Goal: Information Seeking & Learning: Check status

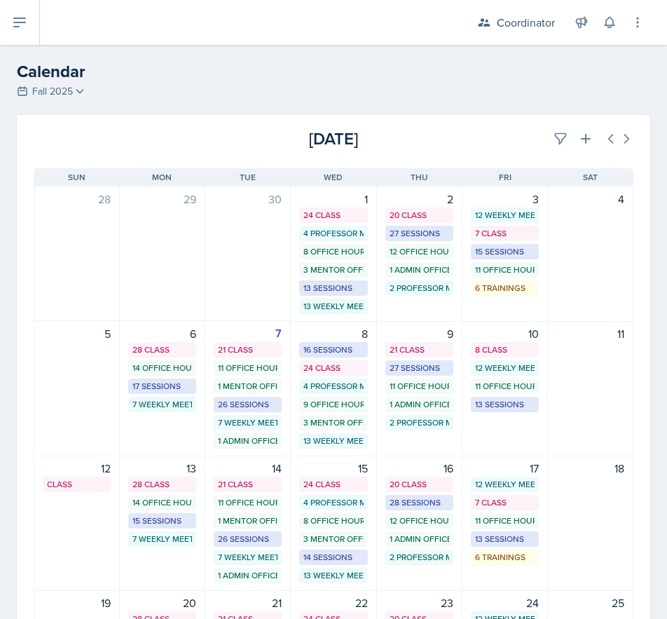
click at [547, 121] on div "[DATE] [DATE]" at bounding box center [334, 133] width 634 height 36
click at [556, 136] on icon at bounding box center [561, 139] width 11 height 11
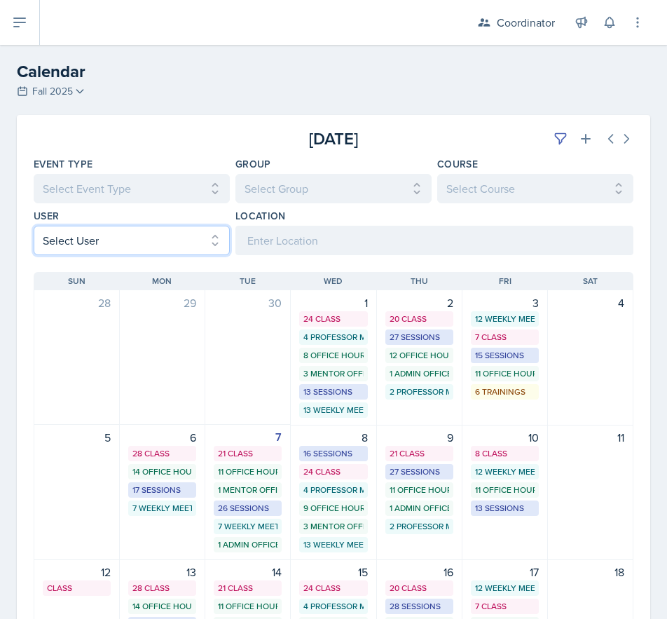
drag, startPoint x: 115, startPoint y: 246, endPoint x: 115, endPoint y: 254, distance: 7.7
click at [115, 246] on select "Select User All [PERSON_NAME] [PERSON_NAME] [PERSON_NAME] [PERSON_NAME] [PERSON…" at bounding box center [132, 240] width 196 height 29
click at [34, 226] on select "Select User All [PERSON_NAME] [PERSON_NAME] [PERSON_NAME] [PERSON_NAME] [PERSON…" at bounding box center [132, 240] width 196 height 29
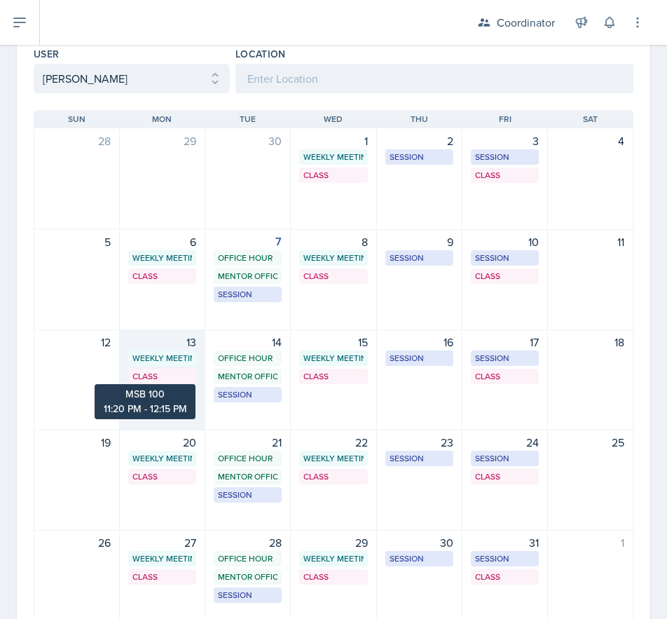
scroll to position [224, 0]
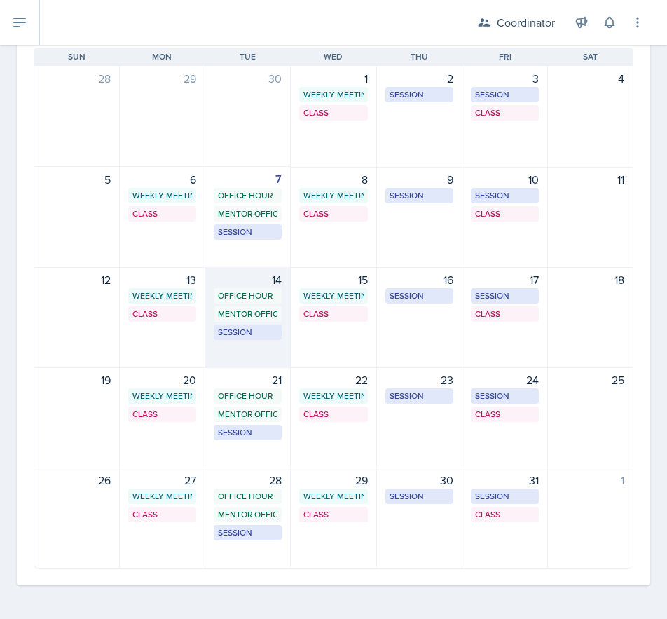
click at [229, 357] on div "14 Office Hour SSC 9:00 AM - 10:00 AM Mentor Office Hour SSC 10:00 AM - 11:00 A…" at bounding box center [247, 317] width 85 height 101
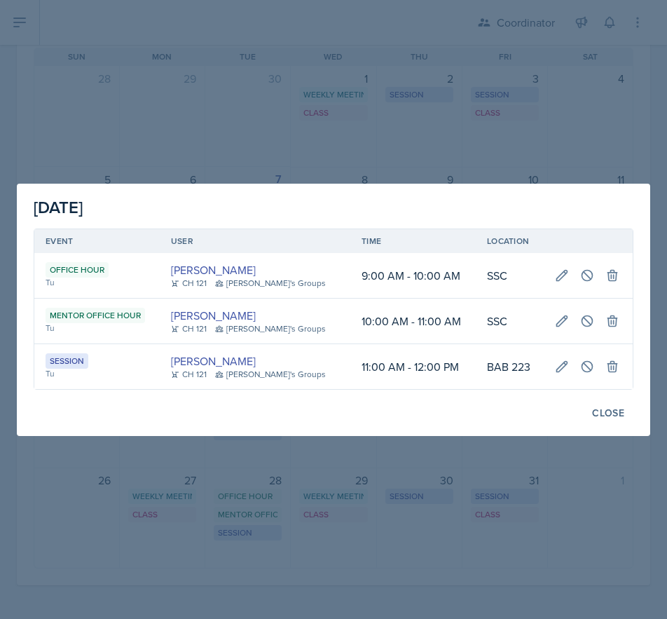
click at [321, 594] on div at bounding box center [333, 309] width 667 height 619
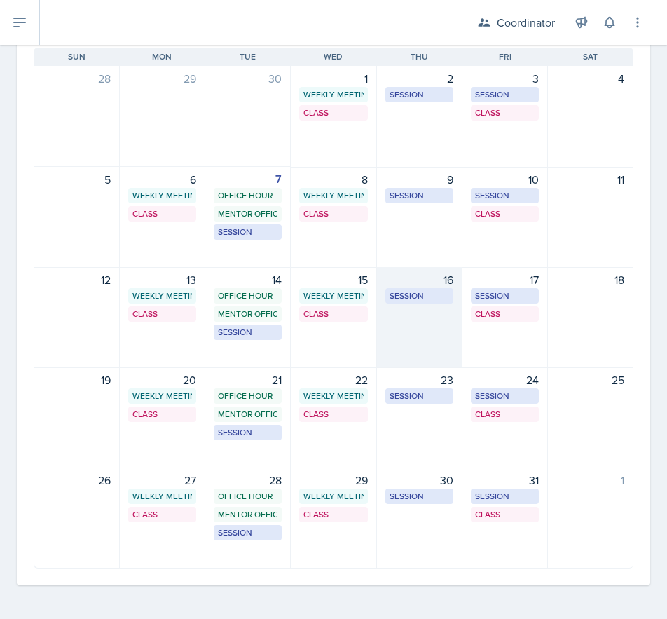
click at [385, 336] on div "16 Session MSB 106 10:30 AM - 11:30 AM" at bounding box center [419, 317] width 85 height 101
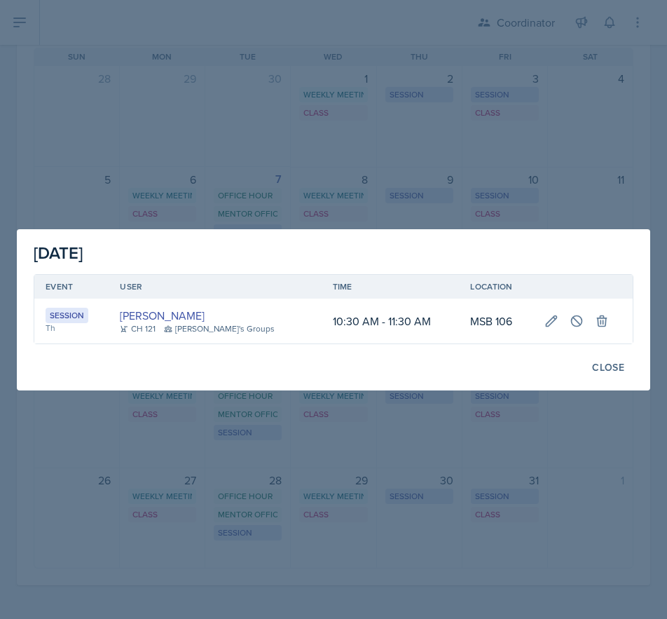
click at [264, 469] on div at bounding box center [333, 309] width 667 height 619
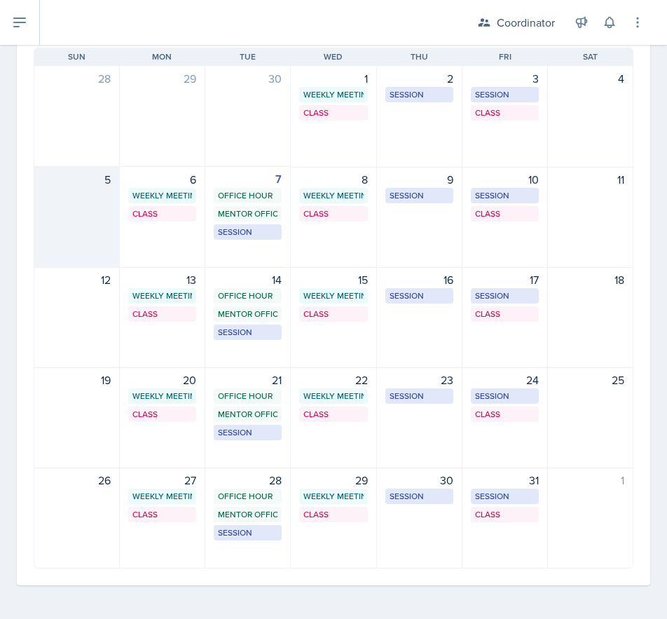
scroll to position [0, 0]
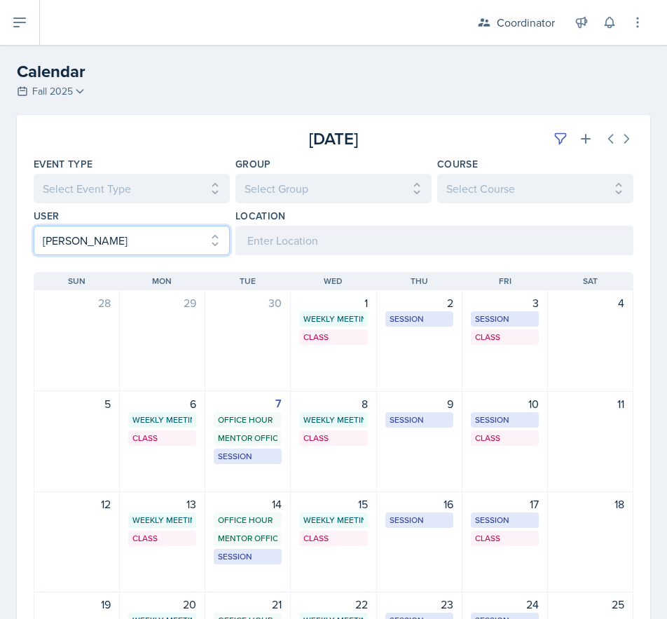
drag, startPoint x: 81, startPoint y: 235, endPoint x: 86, endPoint y: 250, distance: 15.5
click at [81, 235] on select "Select User All [PERSON_NAME] [PERSON_NAME] [PERSON_NAME] [PERSON_NAME] [PERSON…" at bounding box center [132, 240] width 196 height 29
click at [34, 226] on select "Select User All [PERSON_NAME] [PERSON_NAME] [PERSON_NAME] [PERSON_NAME] [PERSON…" at bounding box center [132, 240] width 196 height 29
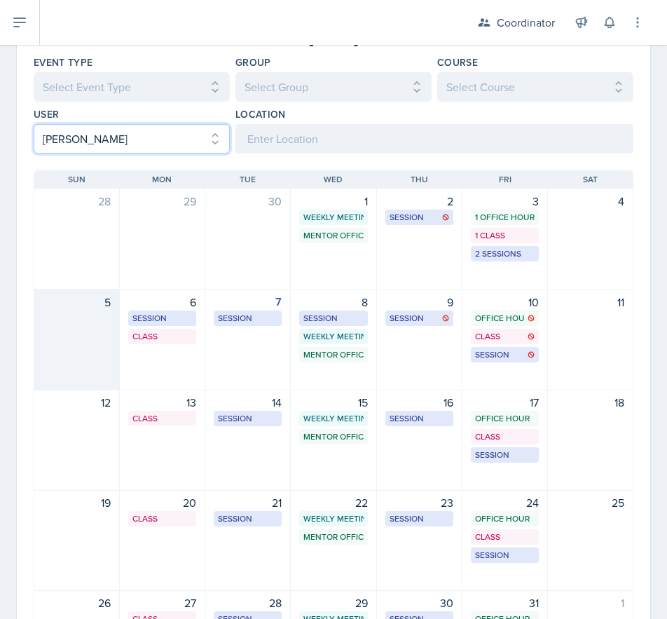
scroll to position [140, 0]
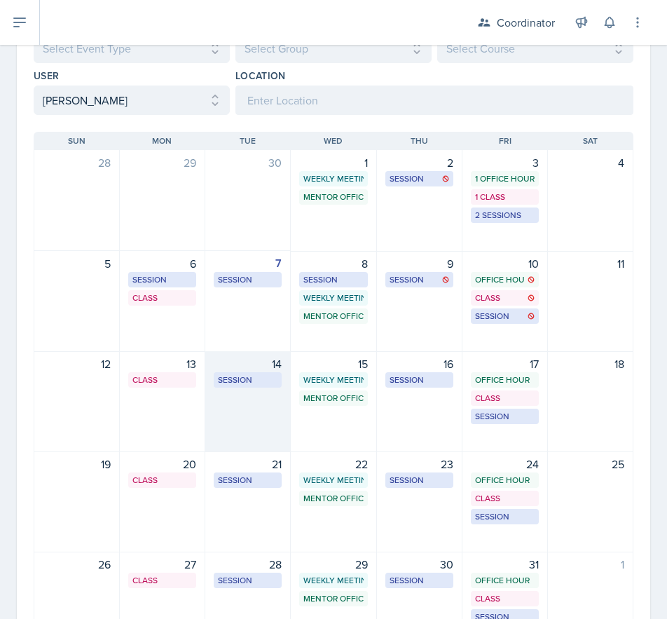
click at [268, 430] on div "14 Session MSB 112 1:00 PM - 2:00 PM" at bounding box center [247, 401] width 85 height 101
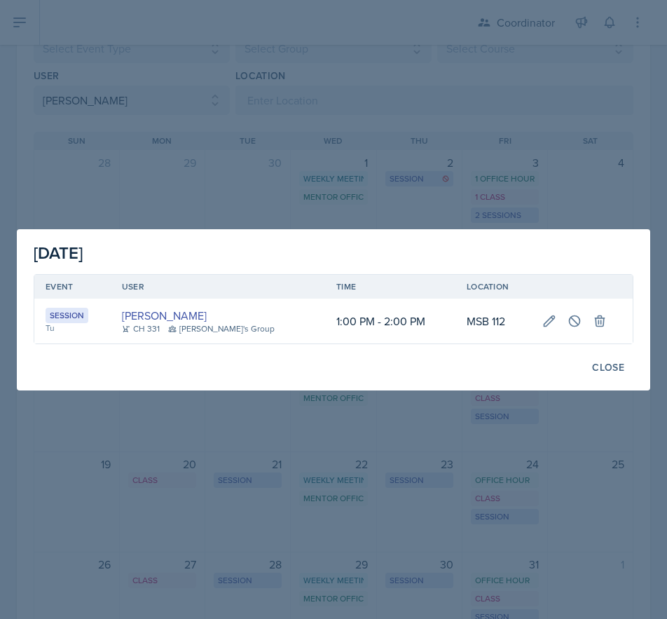
click at [205, 482] on div at bounding box center [333, 309] width 667 height 619
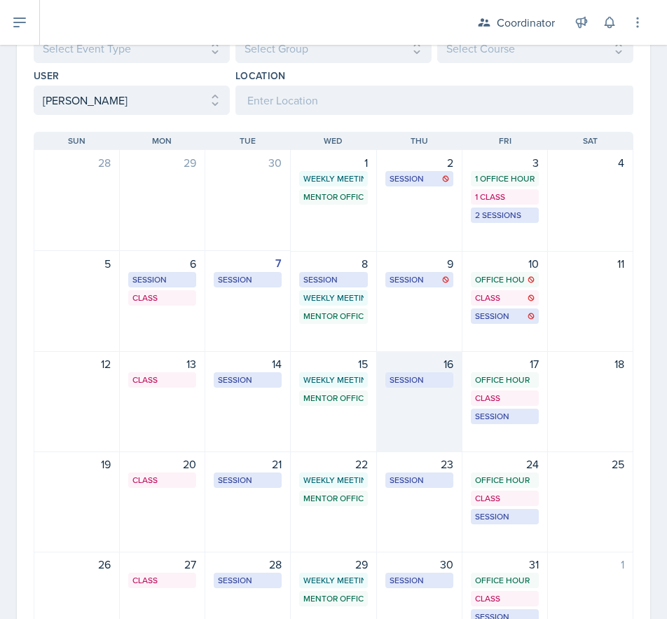
click at [408, 418] on div "16 Session MSB 102 1:00 PM - 2:00 PM" at bounding box center [419, 401] width 85 height 101
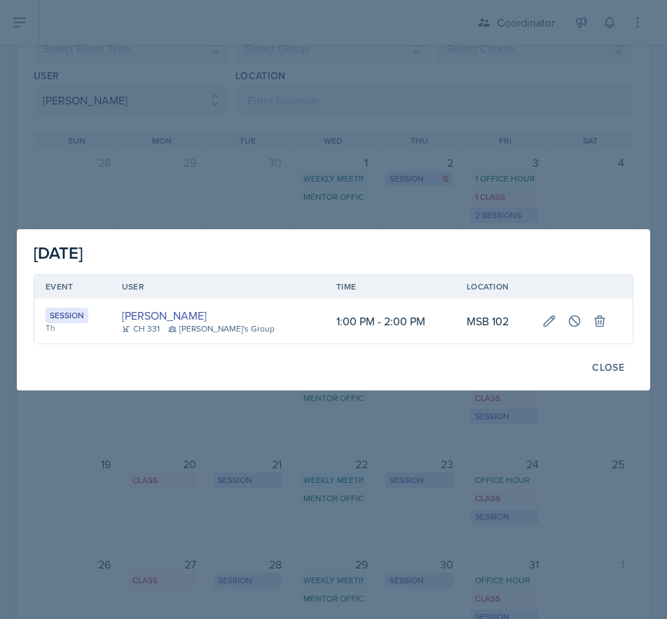
click at [349, 416] on div at bounding box center [333, 309] width 667 height 619
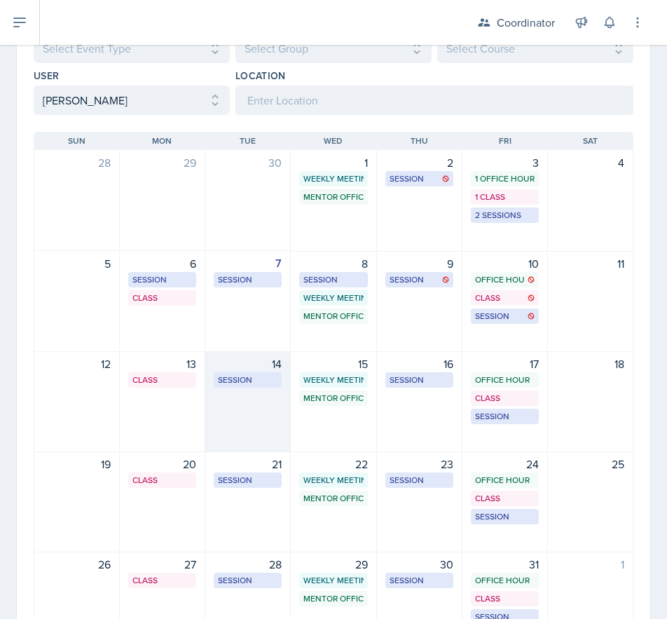
click at [238, 421] on div "14 Session MSB 112 1:00 PM - 2:00 PM" at bounding box center [247, 401] width 85 height 101
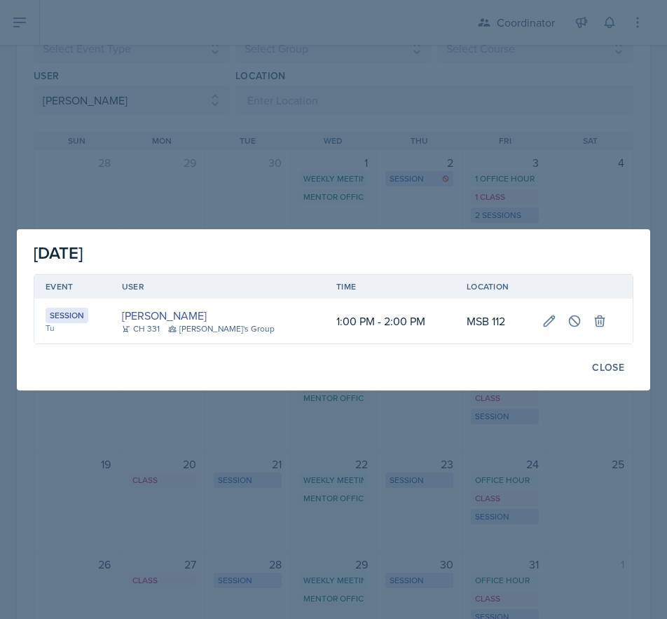
click at [416, 179] on div at bounding box center [333, 309] width 667 height 619
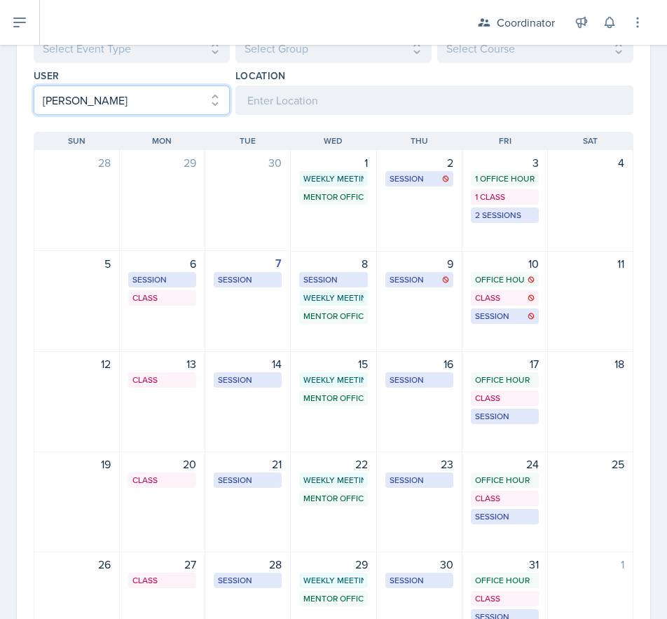
click at [62, 109] on select "Select User All [PERSON_NAME] [PERSON_NAME] [PERSON_NAME] [PERSON_NAME] [PERSON…" at bounding box center [132, 99] width 196 height 29
click at [34, 85] on select "Select User All [PERSON_NAME] [PERSON_NAME] [PERSON_NAME] [PERSON_NAME] [PERSON…" at bounding box center [132, 99] width 196 height 29
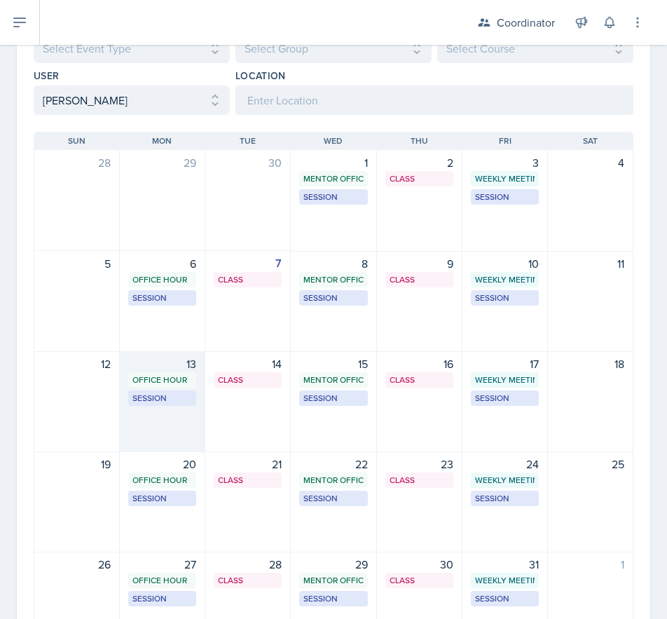
click at [182, 442] on div "13 Office Hour SSC 9:00 AM - 10:00 AM Session MSB 102 1:30 PM - 2:30 PM" at bounding box center [162, 401] width 85 height 101
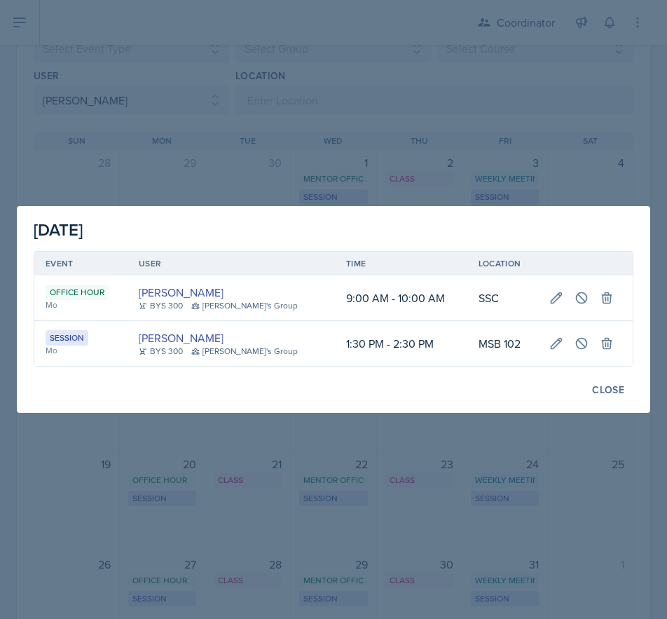
click at [217, 446] on div at bounding box center [333, 309] width 667 height 619
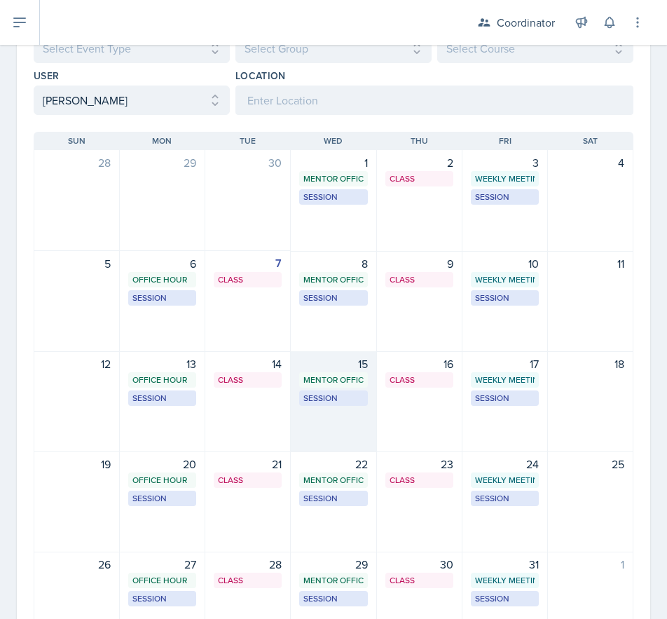
click at [344, 436] on div "15 Mentor Office Hour SSC 9:00 AM - 10:00 AM Session MSB 102 4:30 PM - 5:30 PM" at bounding box center [333, 401] width 85 height 101
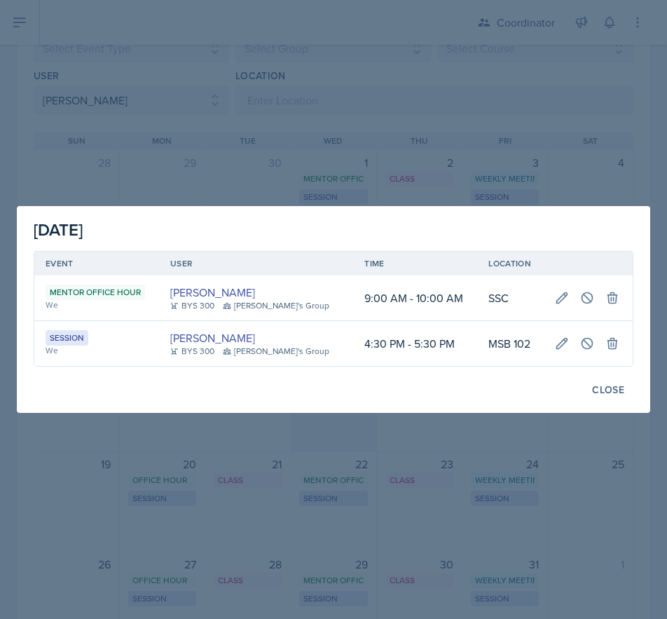
click at [344, 436] on div at bounding box center [333, 309] width 667 height 619
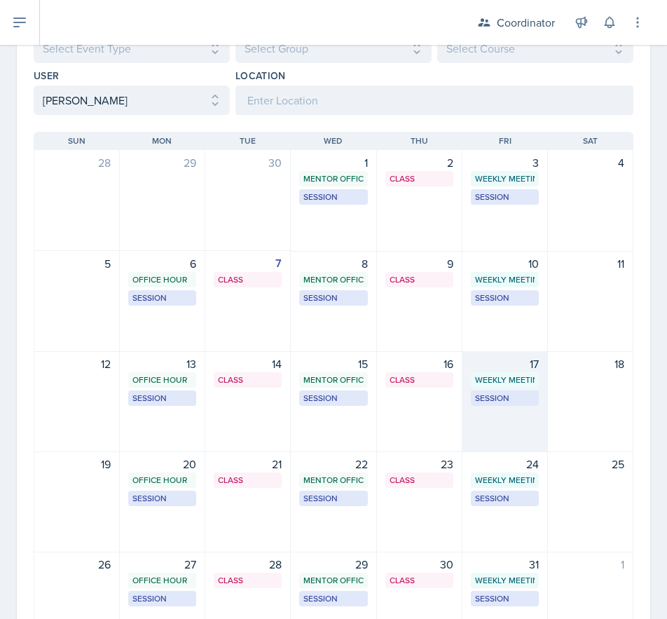
click at [486, 428] on div "17 Weekly Meeting SSC 9:30 AM - 10:30 AM Session MSB 102 11:00 AM - 12:00 PM" at bounding box center [505, 401] width 85 height 101
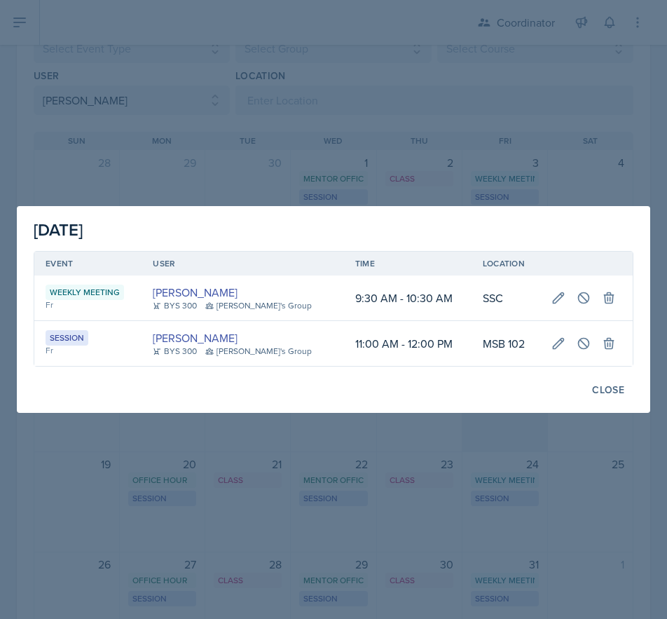
click at [486, 428] on div at bounding box center [333, 309] width 667 height 619
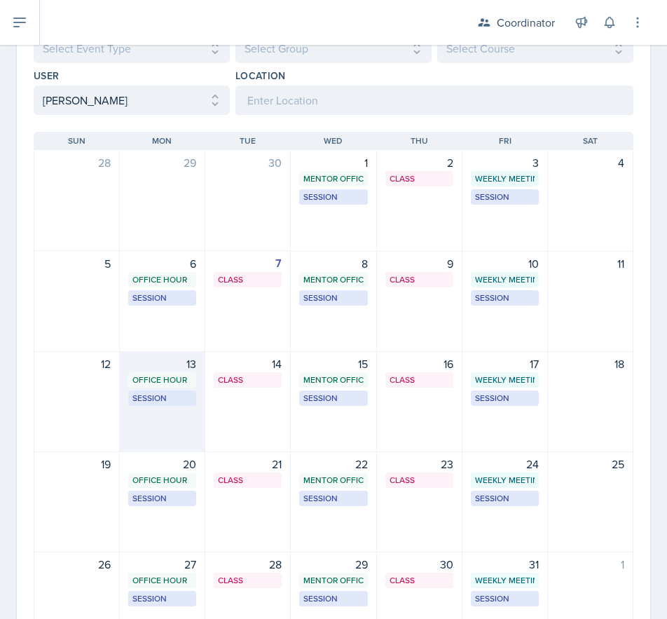
click at [146, 435] on div "13 Office Hour SSC 9:00 AM - 10:00 AM Session MSB 102 1:30 PM - 2:30 PM" at bounding box center [162, 401] width 85 height 101
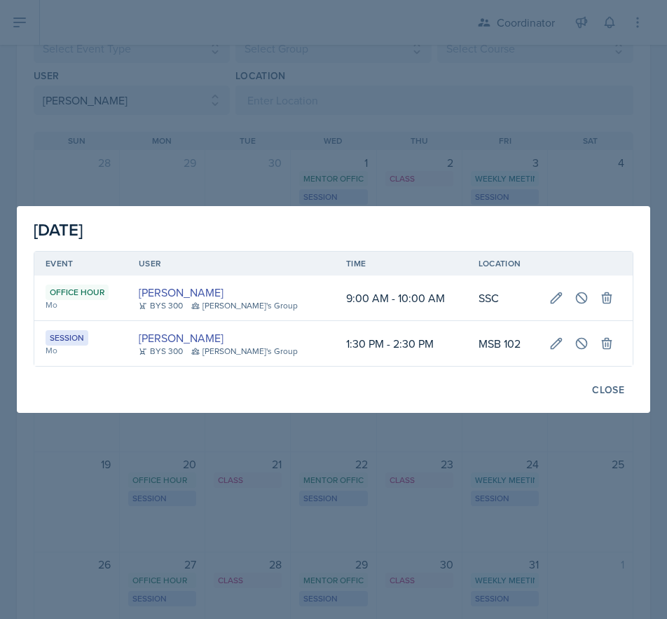
click at [195, 130] on div at bounding box center [333, 309] width 667 height 619
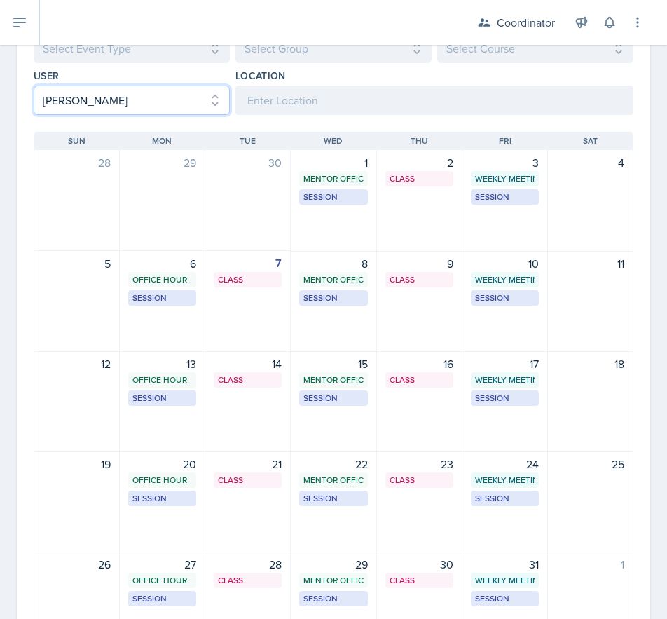
click at [123, 92] on select "Select User All [PERSON_NAME] [PERSON_NAME] [PERSON_NAME] [PERSON_NAME] [PERSON…" at bounding box center [132, 99] width 196 height 29
click at [34, 85] on select "Select User All [PERSON_NAME] [PERSON_NAME] [PERSON_NAME] [PERSON_NAME] [PERSON…" at bounding box center [132, 99] width 196 height 29
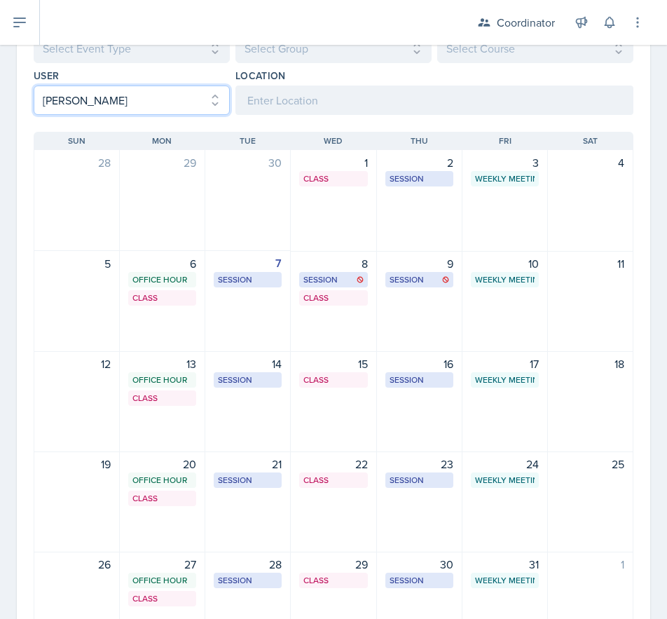
click at [117, 104] on select "Select User All [PERSON_NAME] [PERSON_NAME] [PERSON_NAME] [PERSON_NAME] [PERSON…" at bounding box center [132, 99] width 196 height 29
click at [34, 85] on select "Select User All [PERSON_NAME] [PERSON_NAME] [PERSON_NAME] [PERSON_NAME] [PERSON…" at bounding box center [132, 99] width 196 height 29
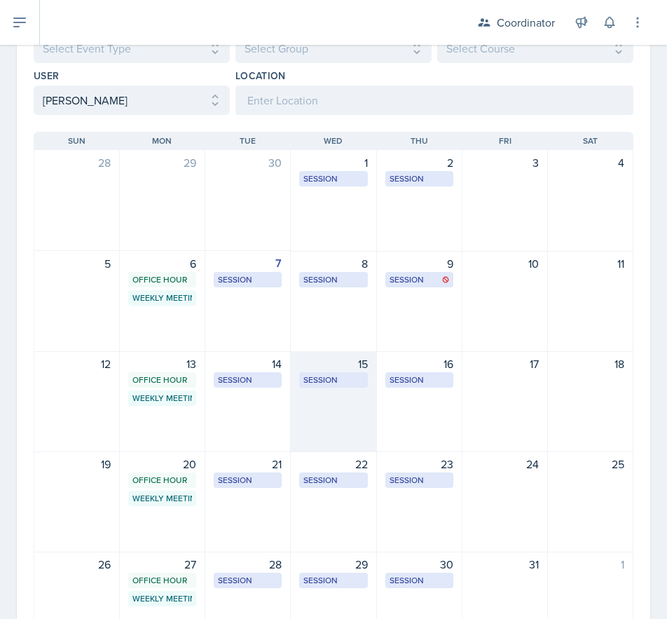
click at [327, 409] on div "15 Session MOR 100 5:30 PM - 6:30 PM" at bounding box center [333, 401] width 85 height 101
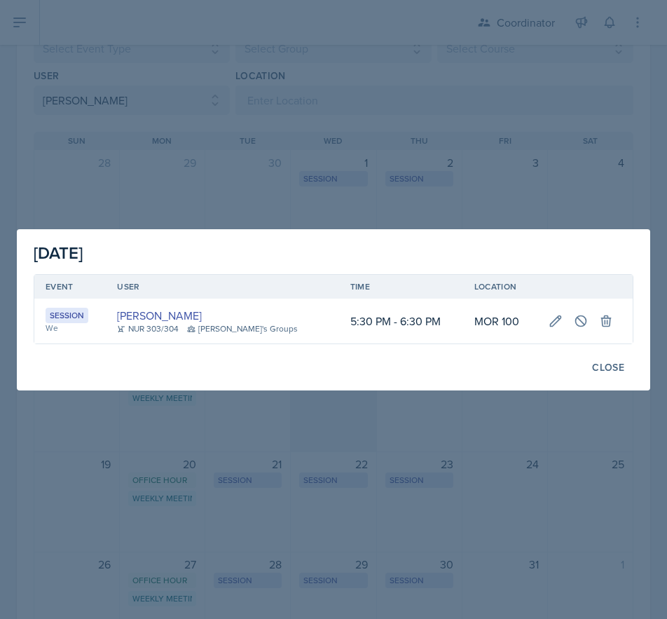
click at [327, 409] on div at bounding box center [333, 309] width 667 height 619
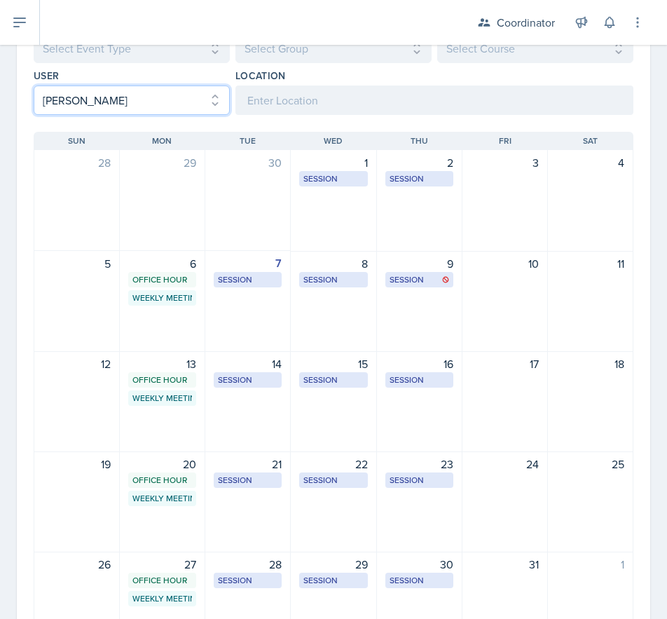
click at [55, 109] on select "Select User All [PERSON_NAME] [PERSON_NAME] [PERSON_NAME] [PERSON_NAME] [PERSON…" at bounding box center [132, 99] width 196 height 29
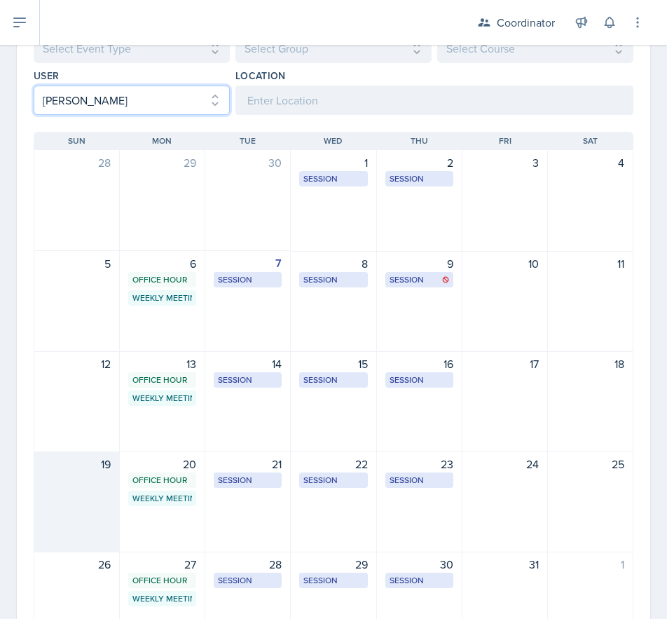
click at [34, 85] on select "Select User All [PERSON_NAME] [PERSON_NAME] [PERSON_NAME] [PERSON_NAME] [PERSON…" at bounding box center [132, 99] width 196 height 29
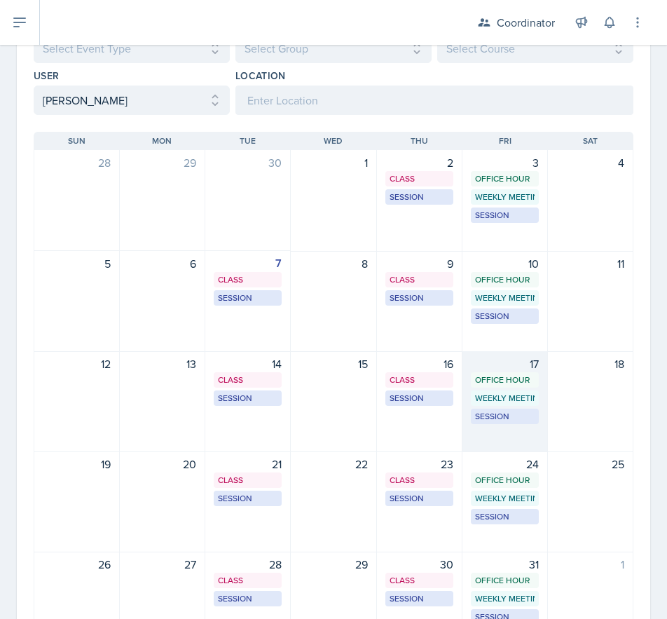
click at [481, 427] on div "17 Office Hour SSC 10:30 AM - 11:30 AM Weekly Meeting SSC 2:00 PM - 3:00 PM Ses…" at bounding box center [505, 401] width 85 height 101
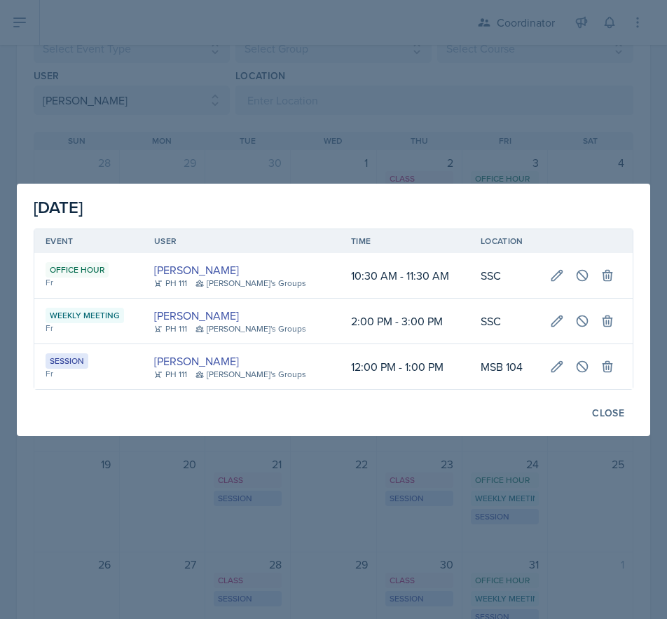
click at [385, 82] on div at bounding box center [333, 309] width 667 height 619
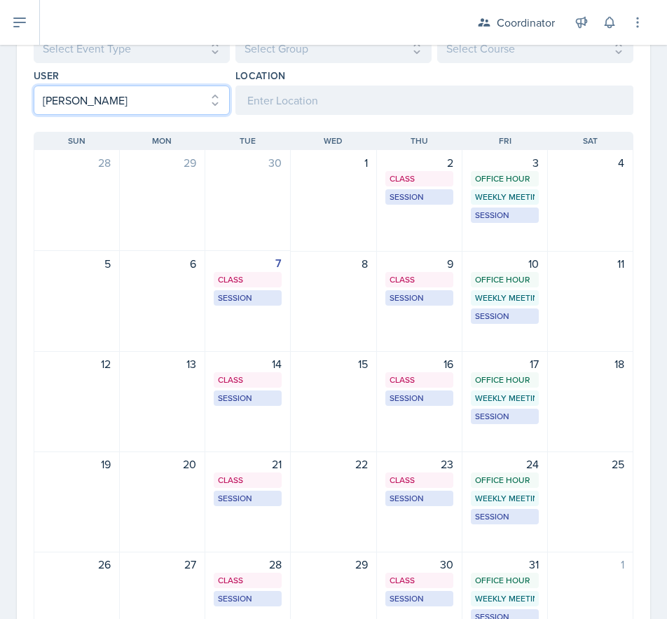
click at [57, 90] on select "Select User All [PERSON_NAME] [PERSON_NAME] [PERSON_NAME] [PERSON_NAME] [PERSON…" at bounding box center [132, 99] width 196 height 29
click at [34, 85] on select "Select User All [PERSON_NAME] [PERSON_NAME] [PERSON_NAME] [PERSON_NAME] [PERSON…" at bounding box center [132, 99] width 196 height 29
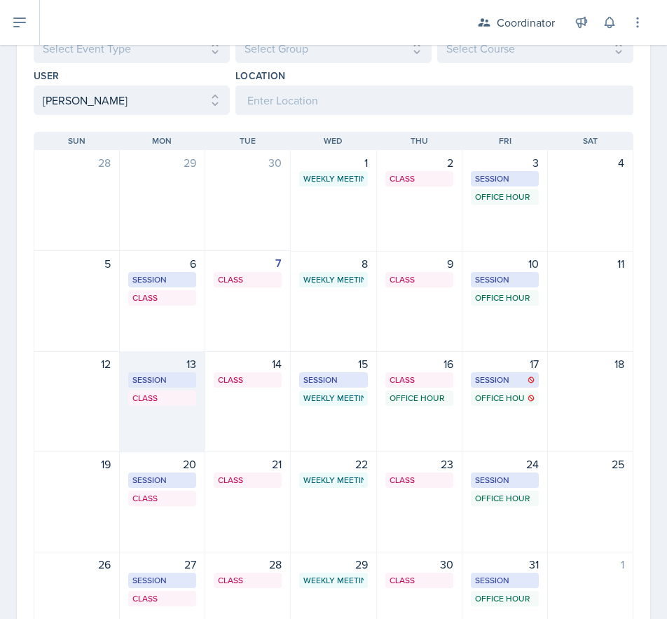
click at [141, 431] on div "13 Session BAB 224 2:30 PM - 3:30 PM Class SST 158 4:20 PM - 6:10 PM" at bounding box center [162, 401] width 85 height 101
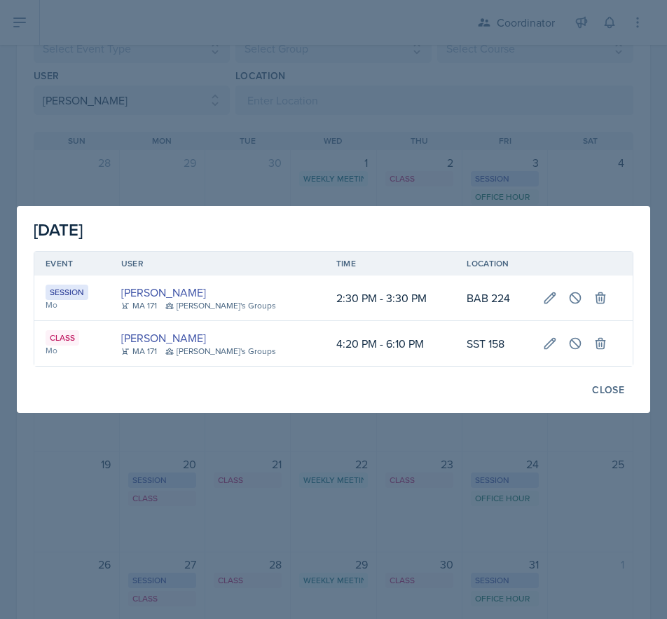
click at [142, 435] on div at bounding box center [333, 309] width 667 height 619
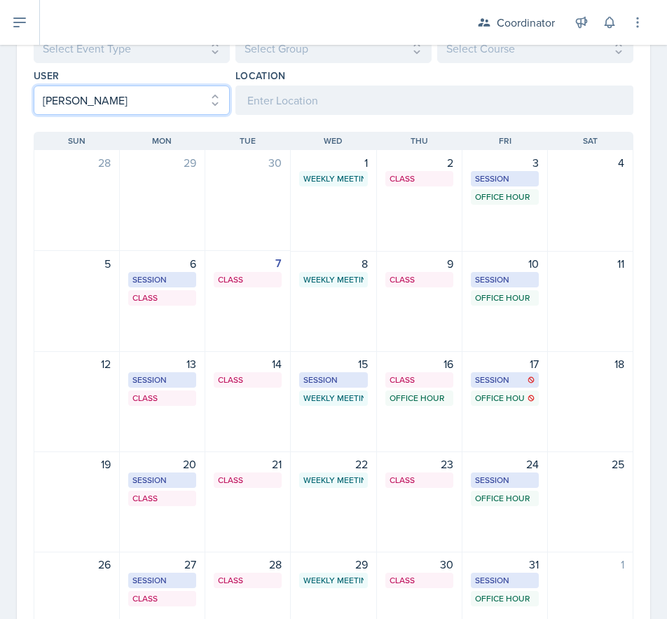
click at [99, 97] on select "Select User All [PERSON_NAME] [PERSON_NAME] [PERSON_NAME] [PERSON_NAME] [PERSON…" at bounding box center [132, 99] width 196 height 29
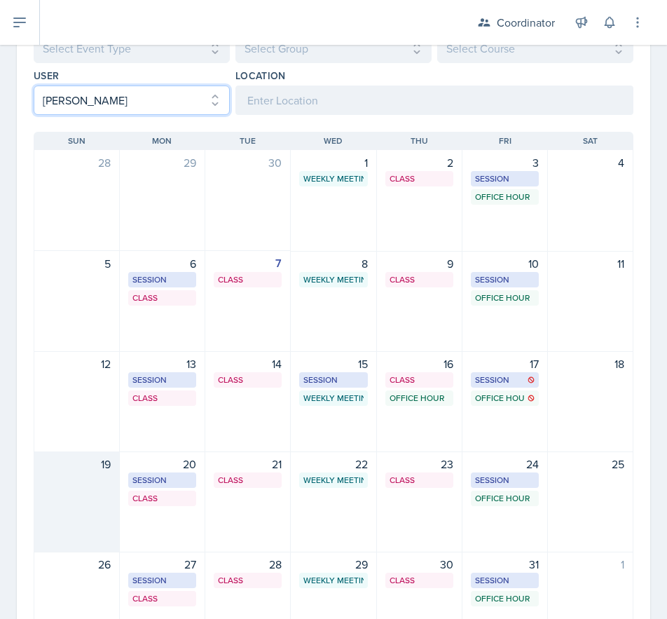
click at [34, 85] on select "Select User All [PERSON_NAME] [PERSON_NAME] [PERSON_NAME] [PERSON_NAME] [PERSON…" at bounding box center [132, 99] width 196 height 29
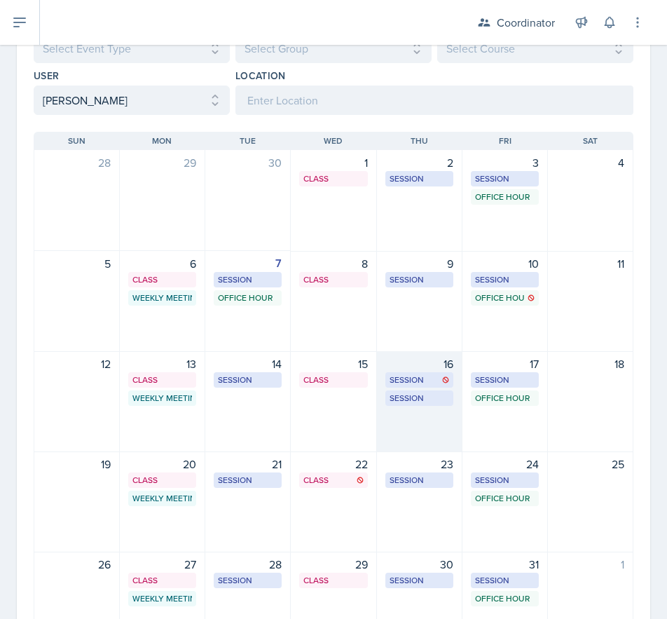
click at [428, 426] on div "16 Session BAB 204 2:00 PM - 3:00 PM Session BAB 207 - Room change this week on…" at bounding box center [419, 401] width 85 height 101
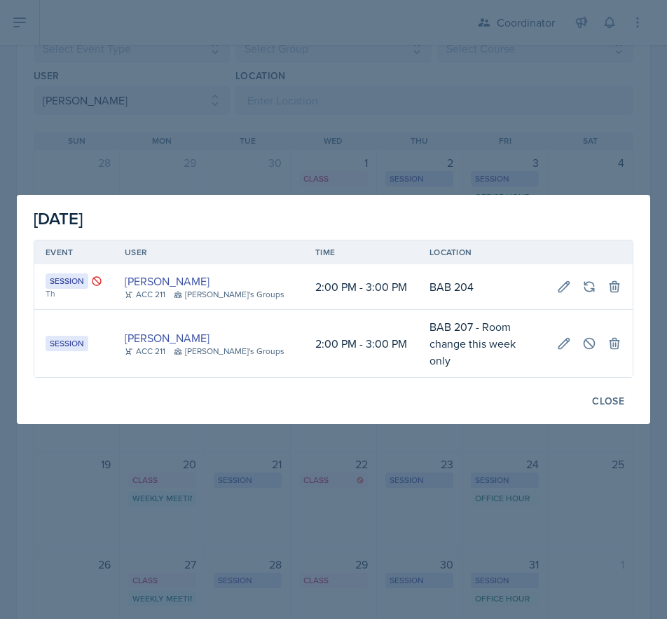
click at [273, 516] on div at bounding box center [333, 309] width 667 height 619
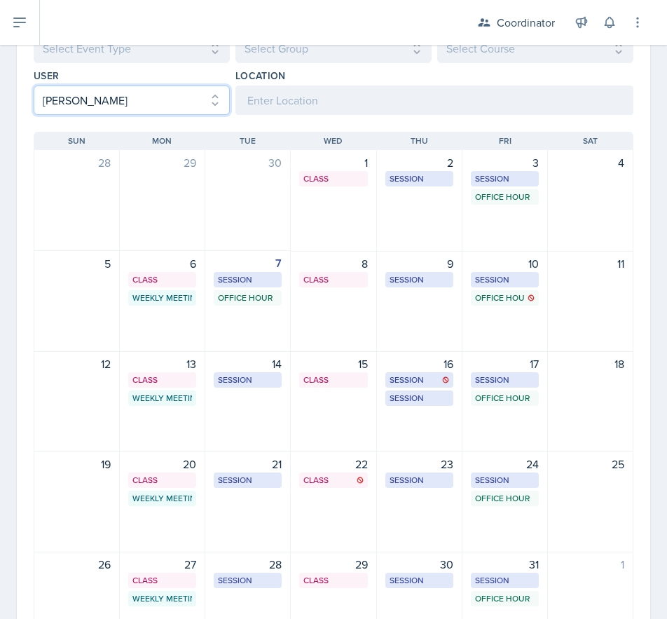
drag, startPoint x: 118, startPoint y: 103, endPoint x: 114, endPoint y: 113, distance: 10.7
click at [118, 103] on select "Select User All [PERSON_NAME] [PERSON_NAME] [PERSON_NAME] [PERSON_NAME] [PERSON…" at bounding box center [132, 99] width 196 height 29
click at [34, 85] on select "Select User All [PERSON_NAME] [PERSON_NAME] [PERSON_NAME] [PERSON_NAME] [PERSON…" at bounding box center [132, 99] width 196 height 29
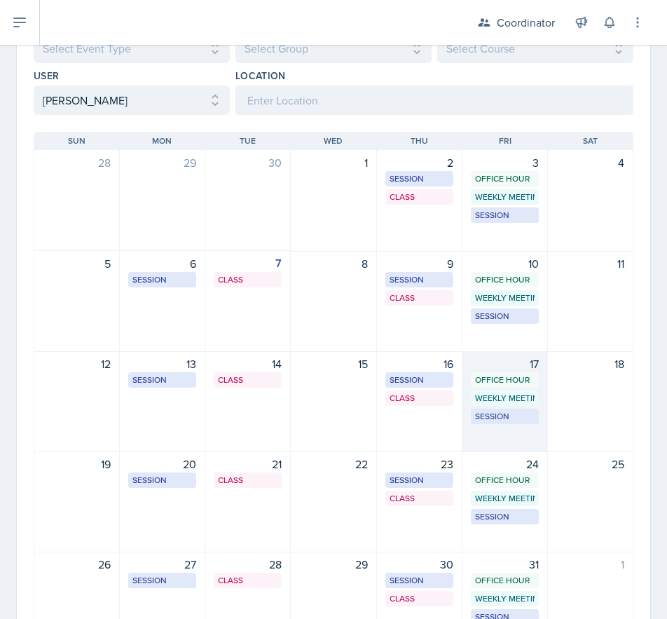
click at [484, 427] on div "17 Office Hour SSC 11:00 AM - 12:00 PM Weekly Meeting SSC 2:00 PM - 3:00 PM Ses…" at bounding box center [505, 401] width 85 height 101
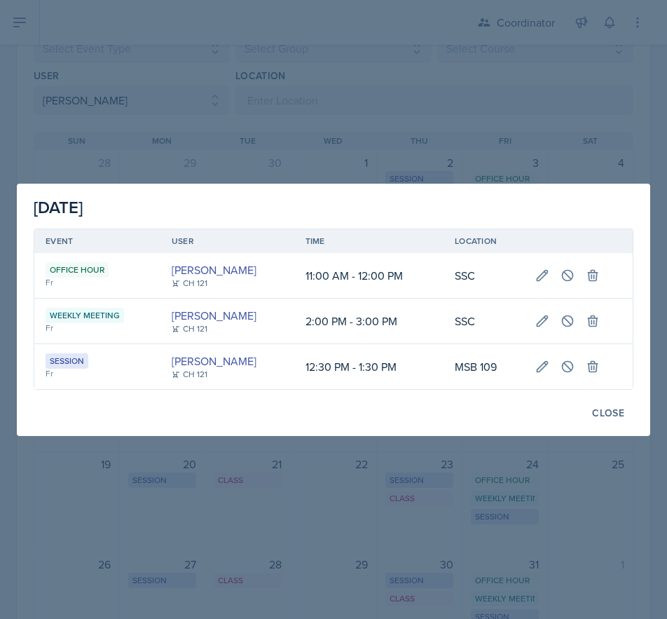
click at [369, 538] on div at bounding box center [333, 309] width 667 height 619
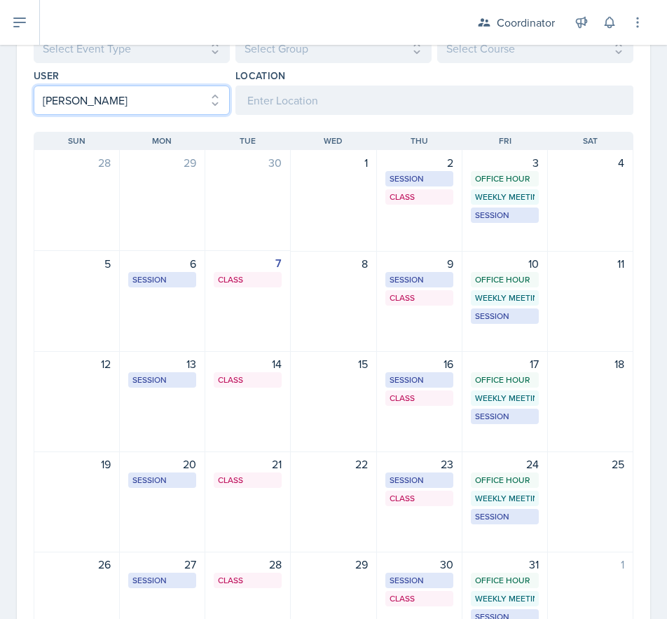
click at [121, 93] on select "Select User All [PERSON_NAME] [PERSON_NAME] [PERSON_NAME] [PERSON_NAME] [PERSON…" at bounding box center [132, 99] width 196 height 29
click at [71, 100] on select "Select User All [PERSON_NAME] [PERSON_NAME] [PERSON_NAME] [PERSON_NAME] [PERSON…" at bounding box center [132, 99] width 196 height 29
click at [34, 85] on select "Select User All [PERSON_NAME] [PERSON_NAME] [PERSON_NAME] [PERSON_NAME] [PERSON…" at bounding box center [132, 99] width 196 height 29
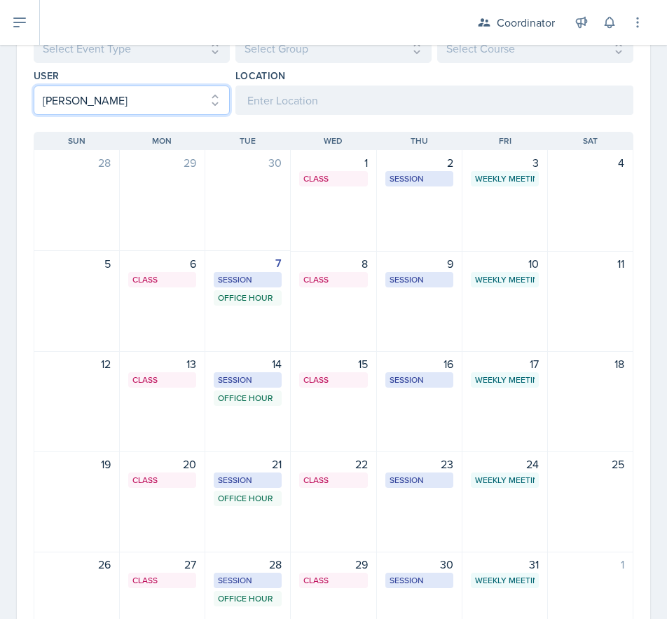
click at [90, 94] on select "Select User All [PERSON_NAME] [PERSON_NAME] [PERSON_NAME] [PERSON_NAME] [PERSON…" at bounding box center [132, 99] width 196 height 29
click at [34, 85] on select "Select User All [PERSON_NAME] [PERSON_NAME] [PERSON_NAME] [PERSON_NAME] [PERSON…" at bounding box center [132, 99] width 196 height 29
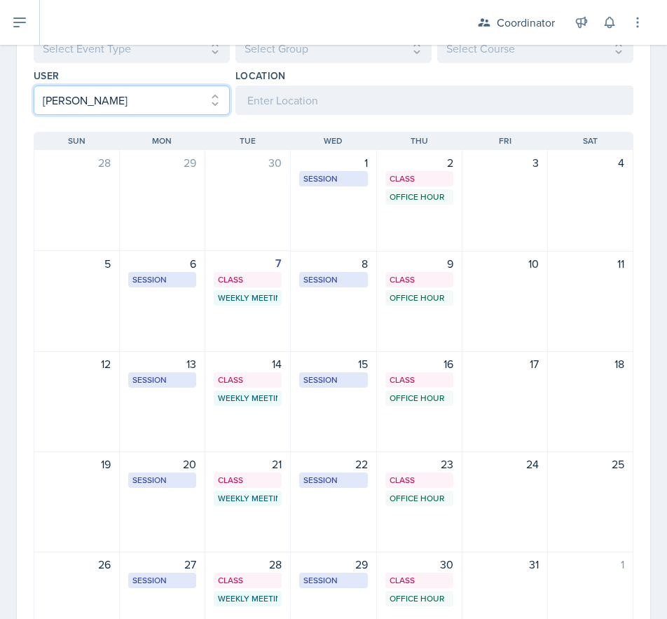
drag, startPoint x: 63, startPoint y: 96, endPoint x: 64, endPoint y: 114, distance: 17.5
click at [63, 96] on select "Select User All [PERSON_NAME] [PERSON_NAME] [PERSON_NAME] [PERSON_NAME] [PERSON…" at bounding box center [132, 99] width 196 height 29
select select "c675dee3-7638-423b-9385-75c57ed24584"
click at [34, 85] on select "Select User All [PERSON_NAME] [PERSON_NAME] [PERSON_NAME] [PERSON_NAME] [PERSON…" at bounding box center [132, 99] width 196 height 29
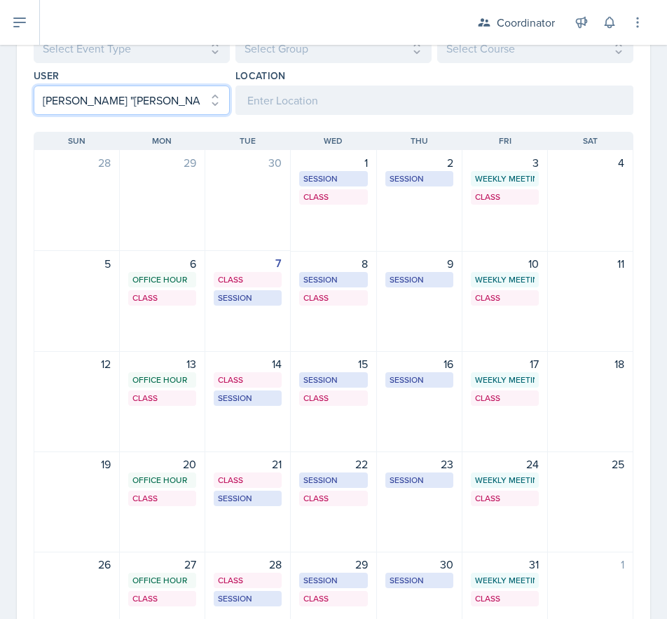
click at [74, 103] on select "Select User All [PERSON_NAME] [PERSON_NAME] [PERSON_NAME] [PERSON_NAME] [PERSON…" at bounding box center [132, 99] width 196 height 29
select select
click at [34, 85] on select "Select User All [PERSON_NAME] [PERSON_NAME] [PERSON_NAME] [PERSON_NAME] [PERSON…" at bounding box center [132, 99] width 196 height 29
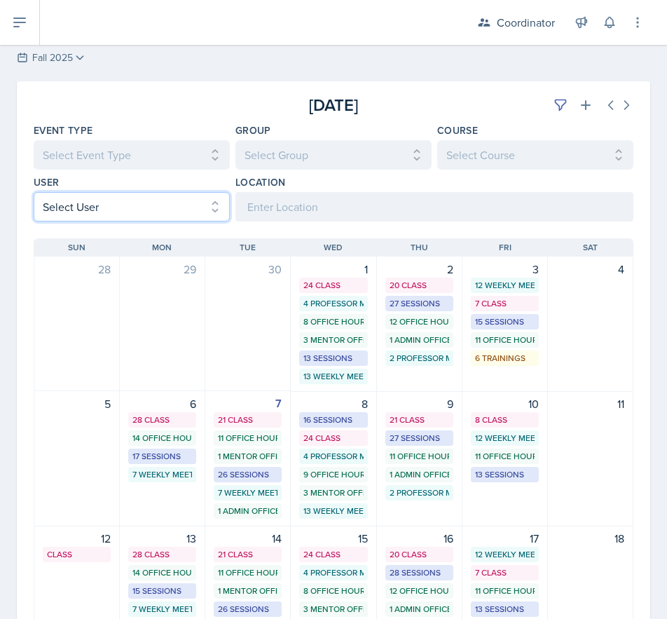
scroll to position [0, 0]
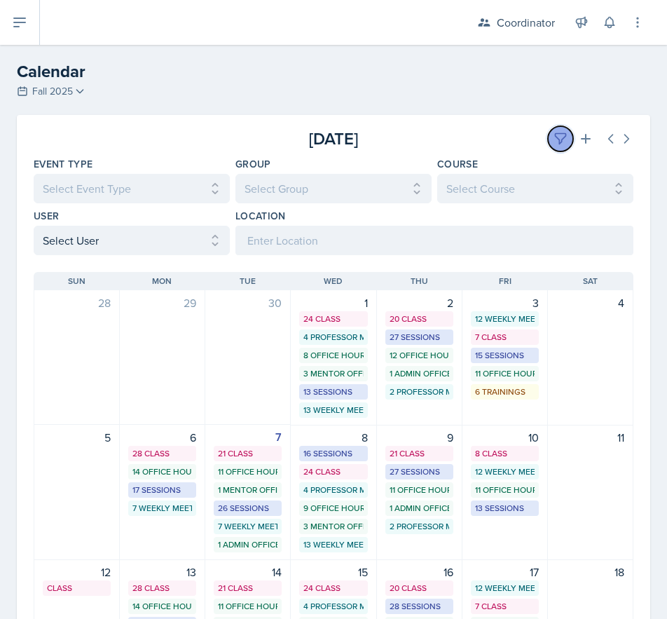
click at [548, 142] on button at bounding box center [560, 138] width 25 height 25
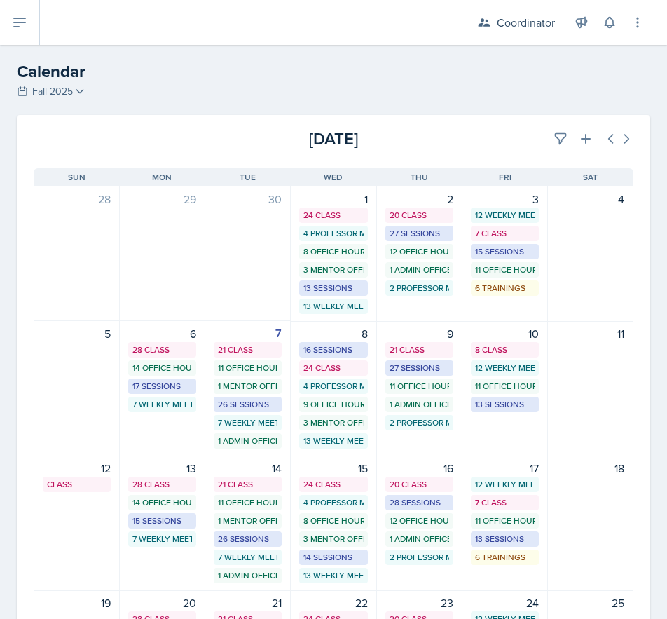
click at [466, 142] on div "[DATE]" at bounding box center [534, 138] width 200 height 25
